Goal: Register for event/course

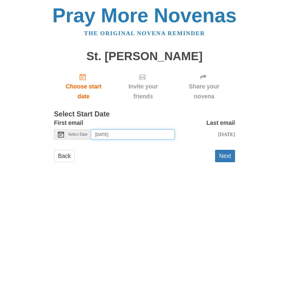
click at [141, 133] on input "Friday, August 29th" at bounding box center [132, 135] width 83 height 10
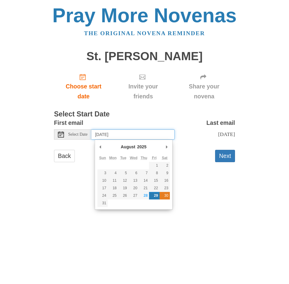
type input "Saturday, August 30th"
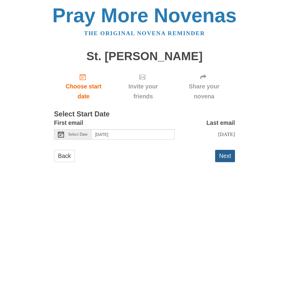
click at [226, 162] on button "Next" at bounding box center [225, 156] width 20 height 12
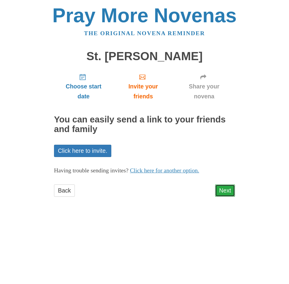
click at [222, 189] on link "Next" at bounding box center [225, 191] width 20 height 12
